Goal: Book appointment/travel/reservation

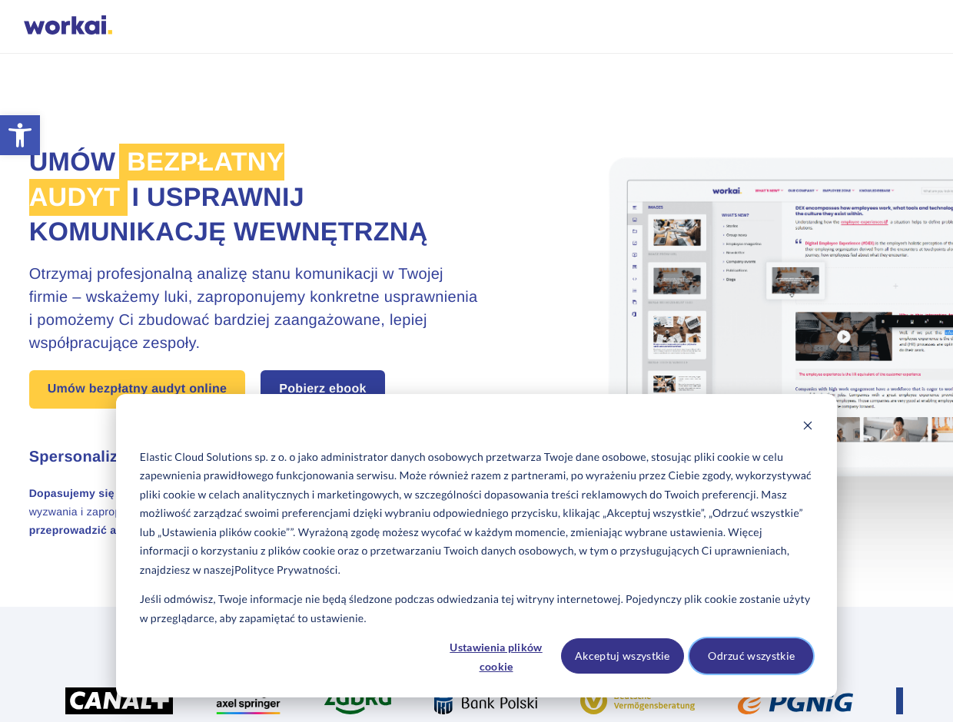
click at [747, 662] on button "Odrzuć wszystkie" at bounding box center [751, 656] width 124 height 35
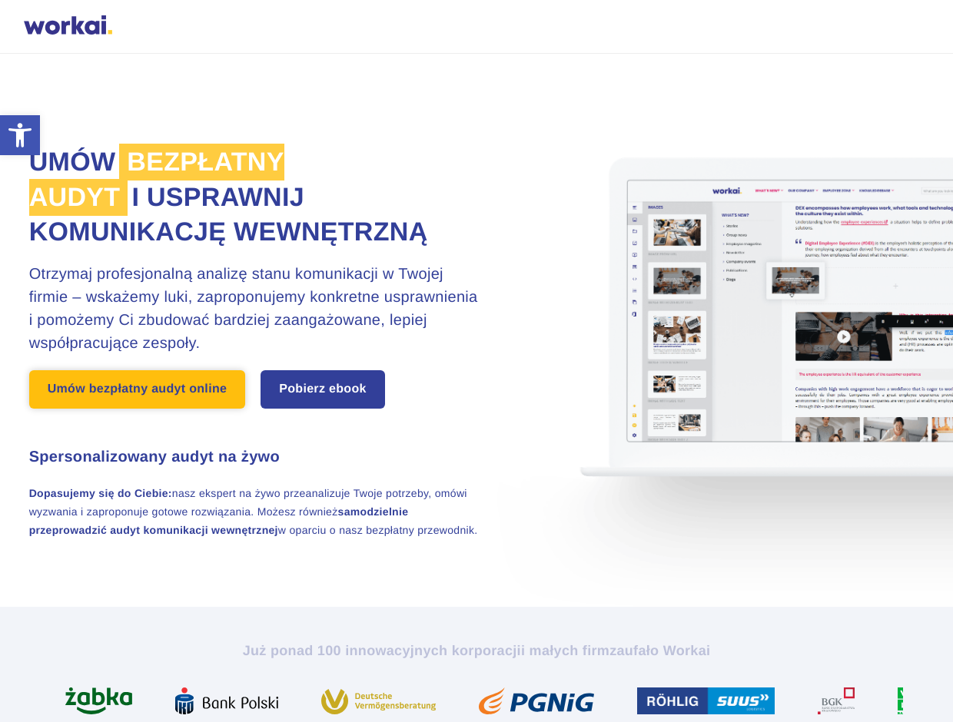
click at [186, 409] on link "Umów bezpłatny audyt online" at bounding box center [137, 389] width 217 height 38
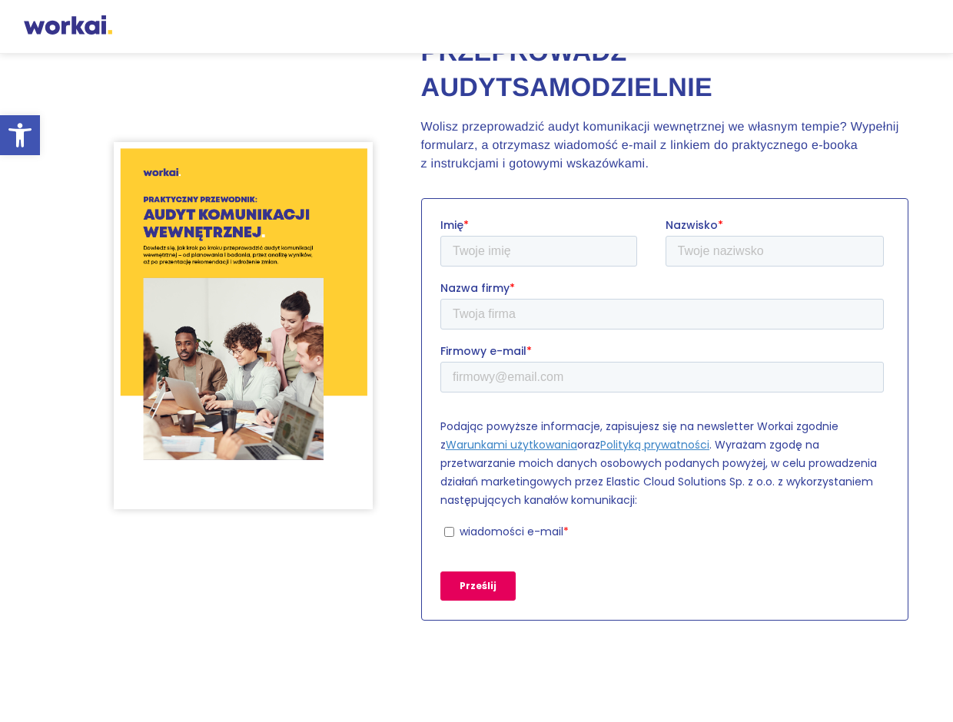
scroll to position [5093, 0]
click at [556, 374] on input "Firmowy e-mail *" at bounding box center [661, 376] width 443 height 31
type input "p"
type input "infotelzutkie@gmail.com"
